Goal: Task Accomplishment & Management: Complete application form

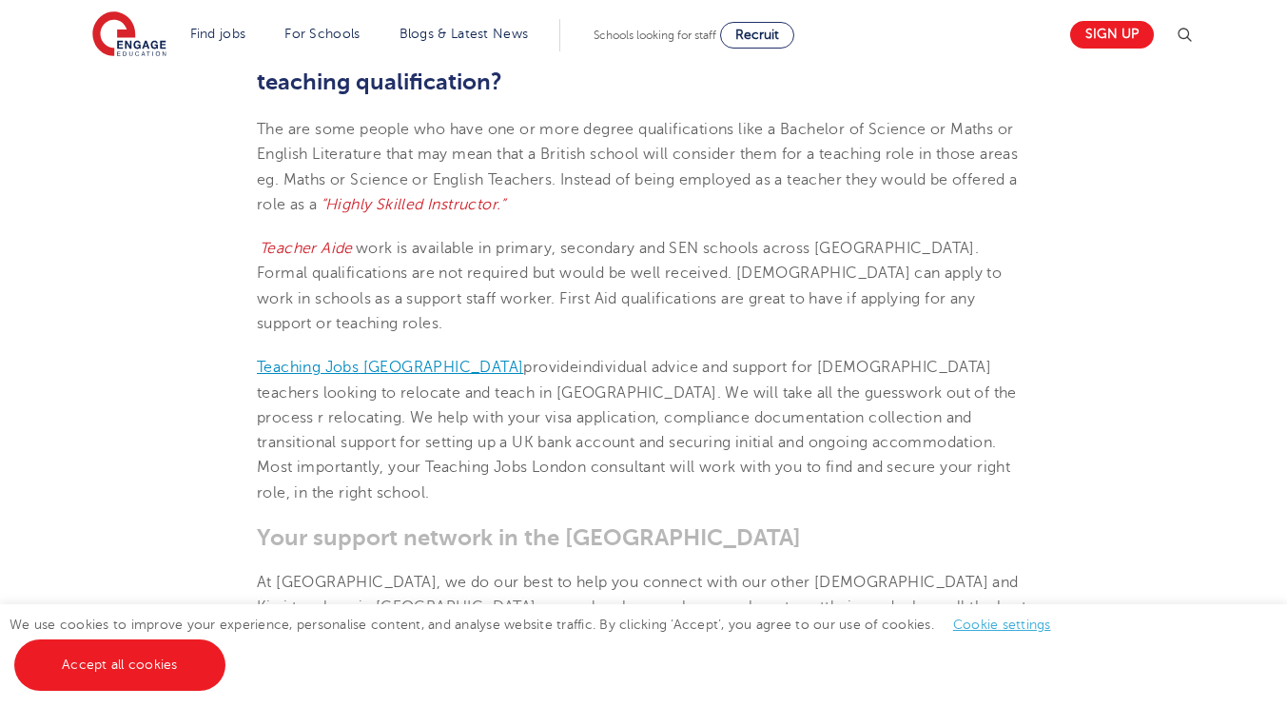
scroll to position [2072, 0]
click at [308, 358] on link "Teaching Jobs [GEOGRAPHIC_DATA]" at bounding box center [390, 366] width 266 height 17
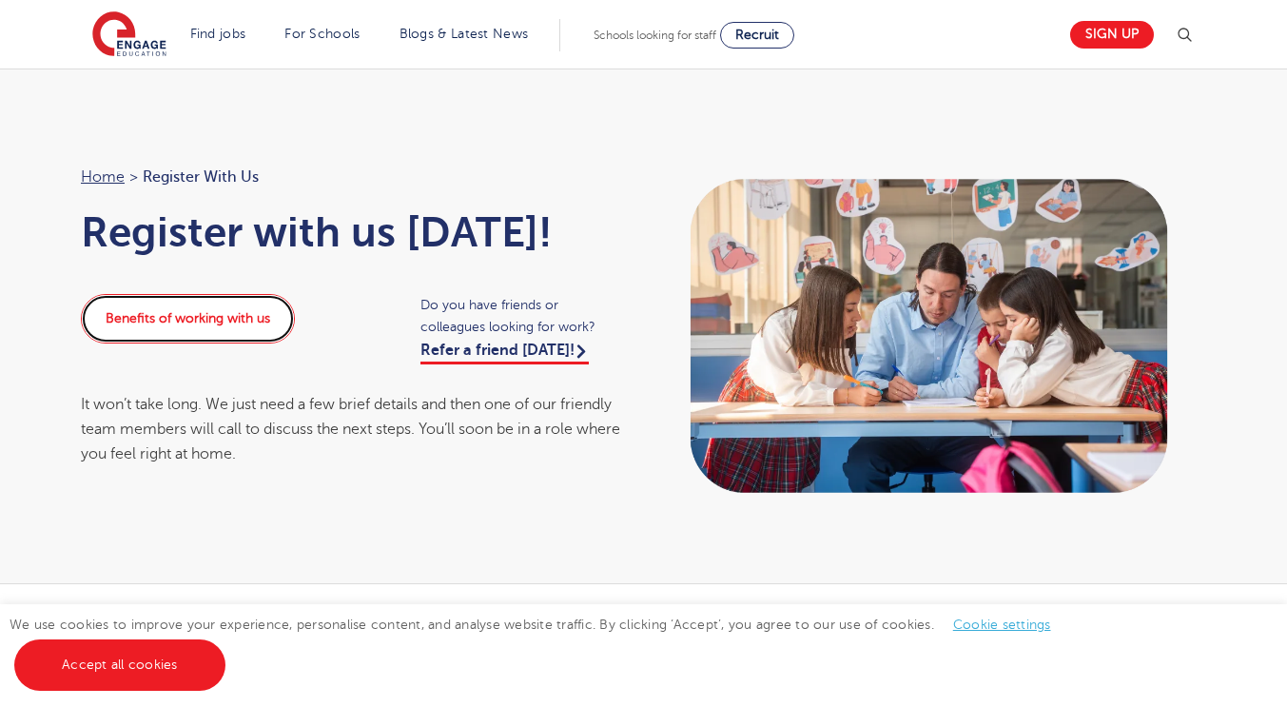
click at [214, 332] on link "Benefits of working with us" at bounding box center [188, 318] width 214 height 49
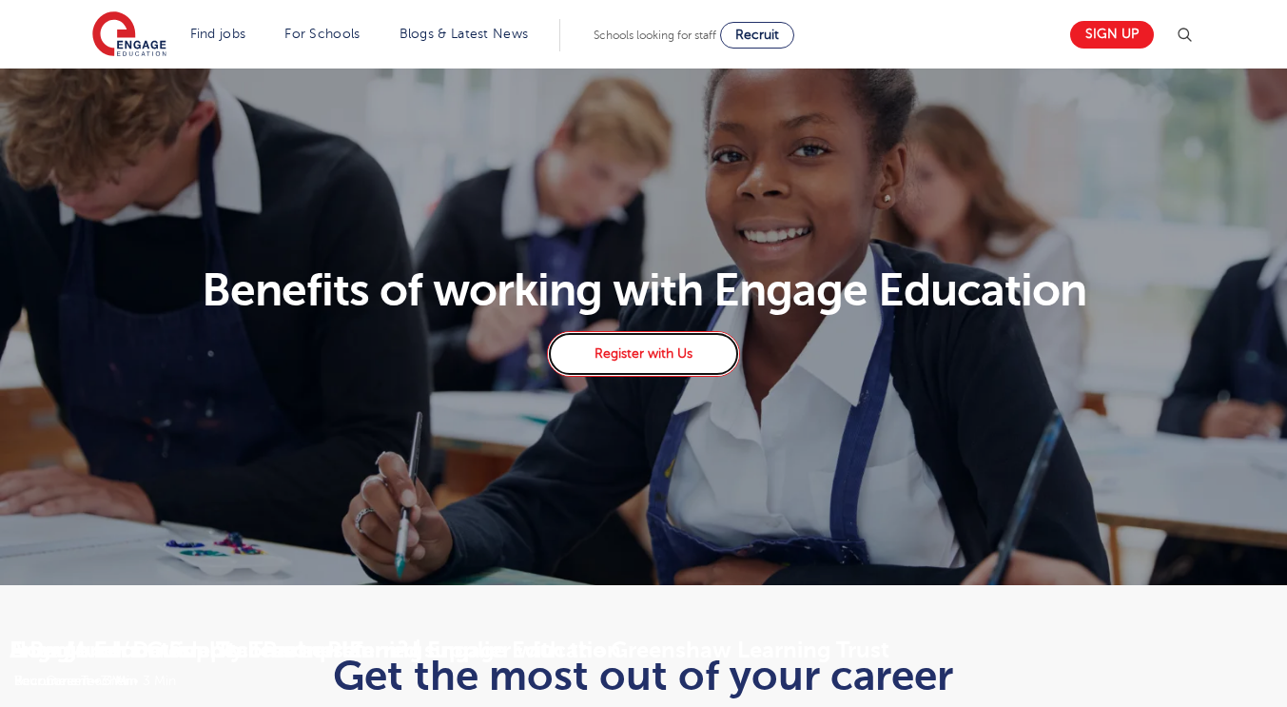
click at [648, 348] on link "Register with Us" at bounding box center [643, 354] width 192 height 46
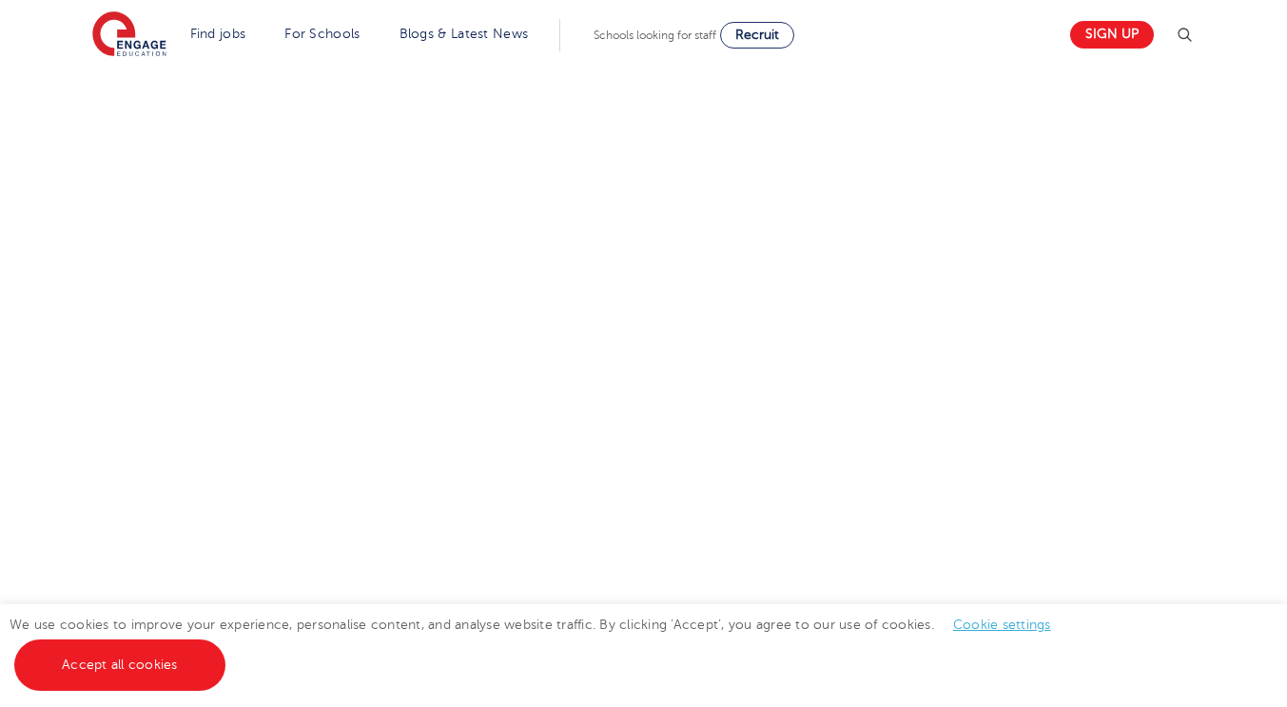
scroll to position [913, 0]
click at [1246, 338] on div "Let us know more about you!" at bounding box center [643, 256] width 1287 height 1171
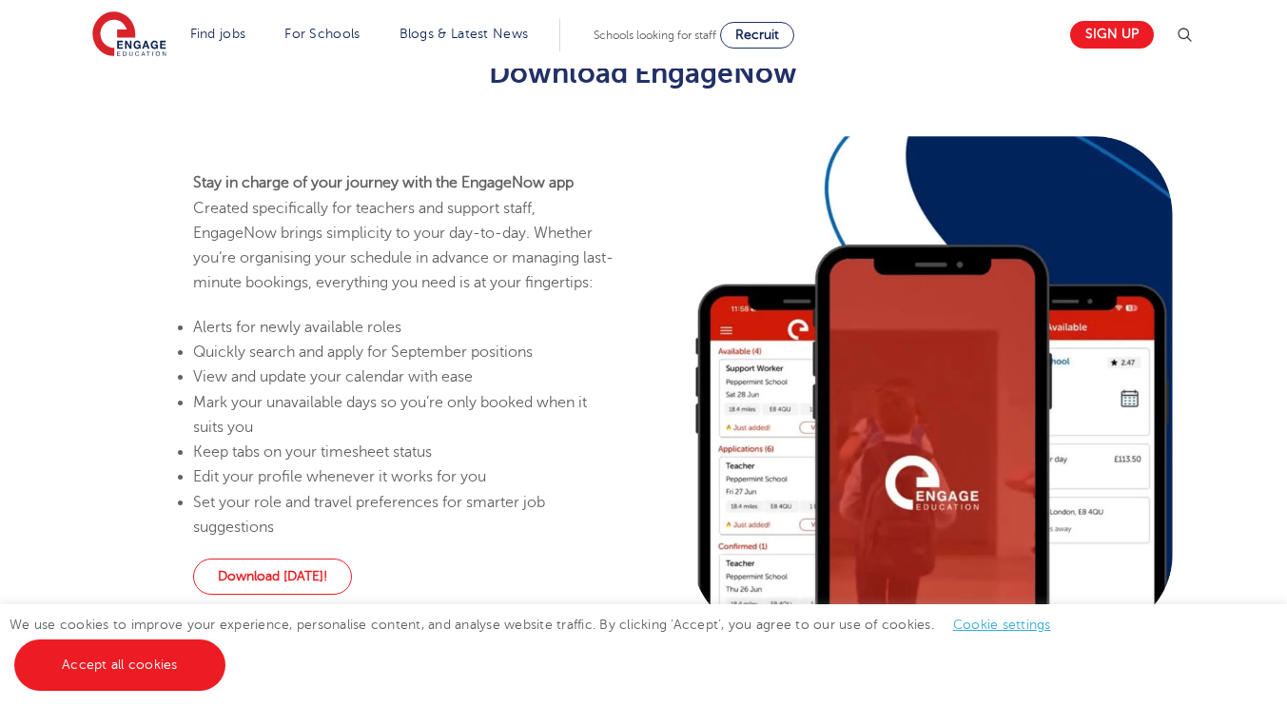
scroll to position [1111, 0]
click at [1053, 294] on div at bounding box center [932, 385] width 577 height 533
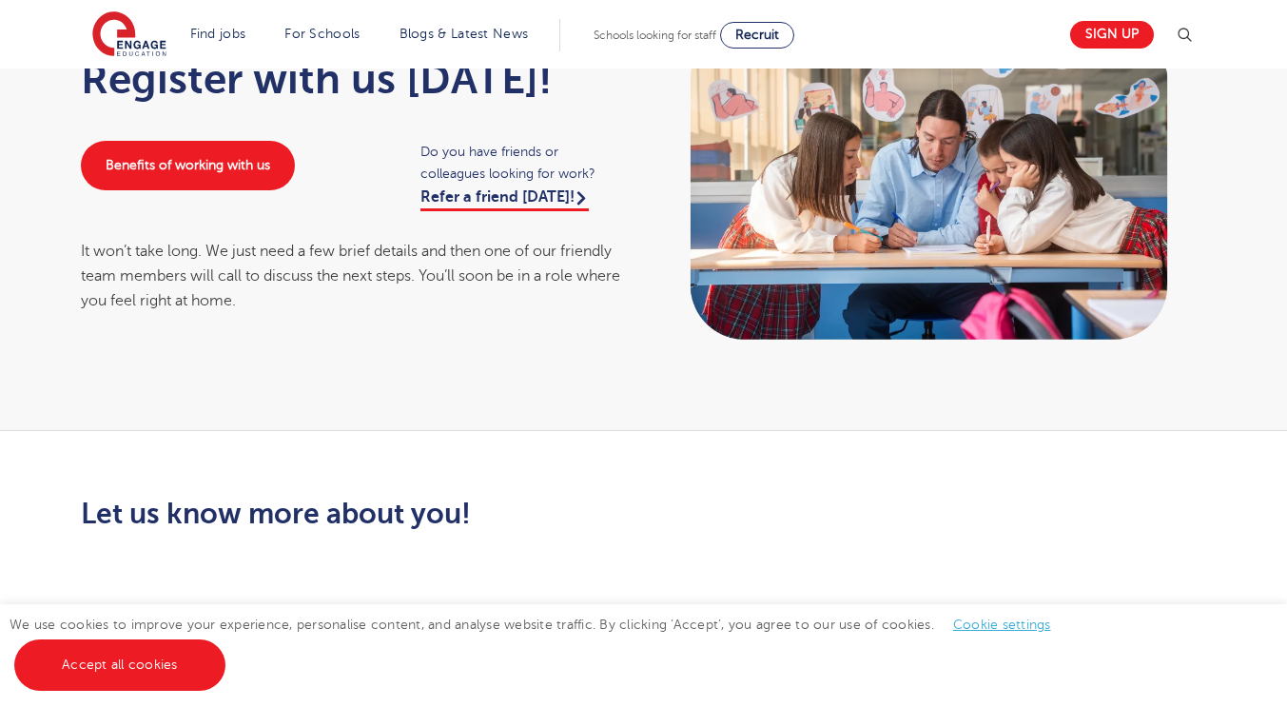
scroll to position [145, 0]
